Goal: Answer question/provide support

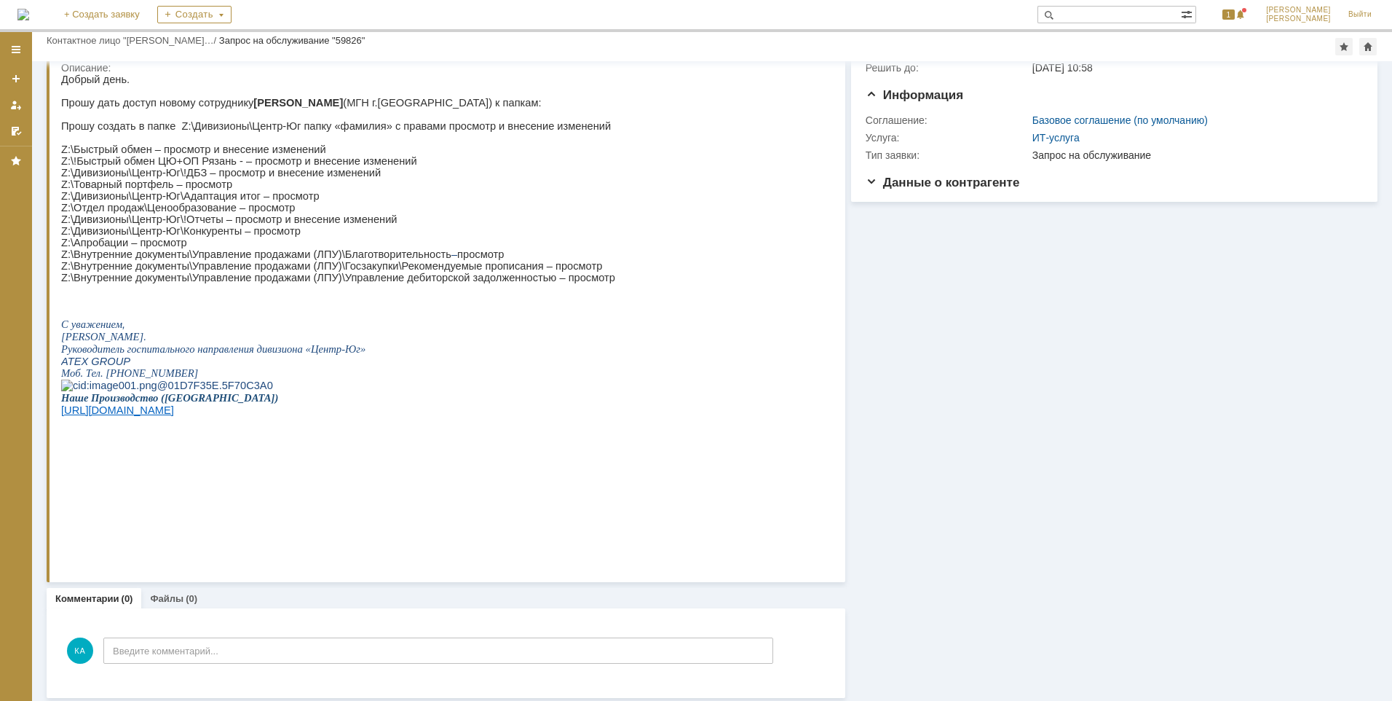
scroll to position [64, 0]
click at [226, 17] on div "Создать" at bounding box center [194, 14] width 74 height 17
click at [678, 189] on html "Добрый день. Прошу дать доступ новому сотруднику [PERSON_NAME] (МГН г.[GEOGRAPH…" at bounding box center [437, 266] width 753 height 391
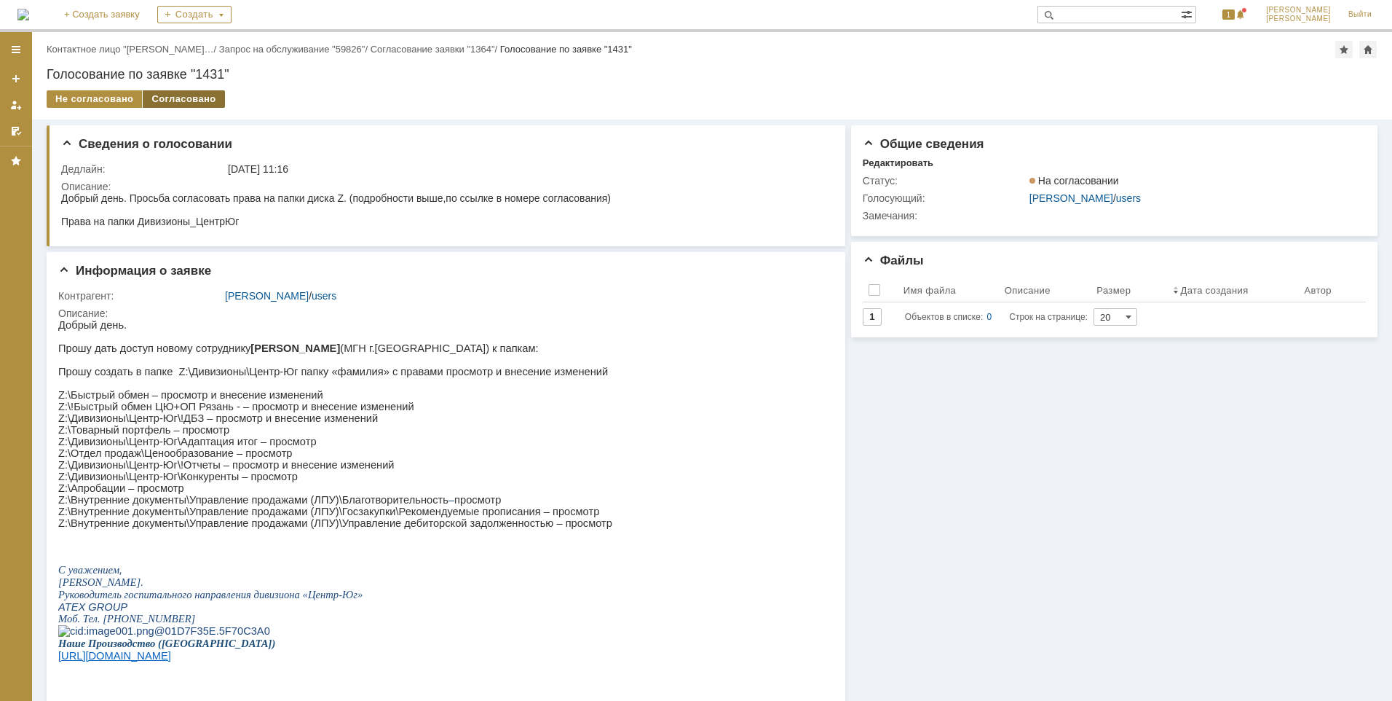
click at [176, 102] on div "Согласовано" at bounding box center [184, 98] width 82 height 17
